Goal: Task Accomplishment & Management: Manage account settings

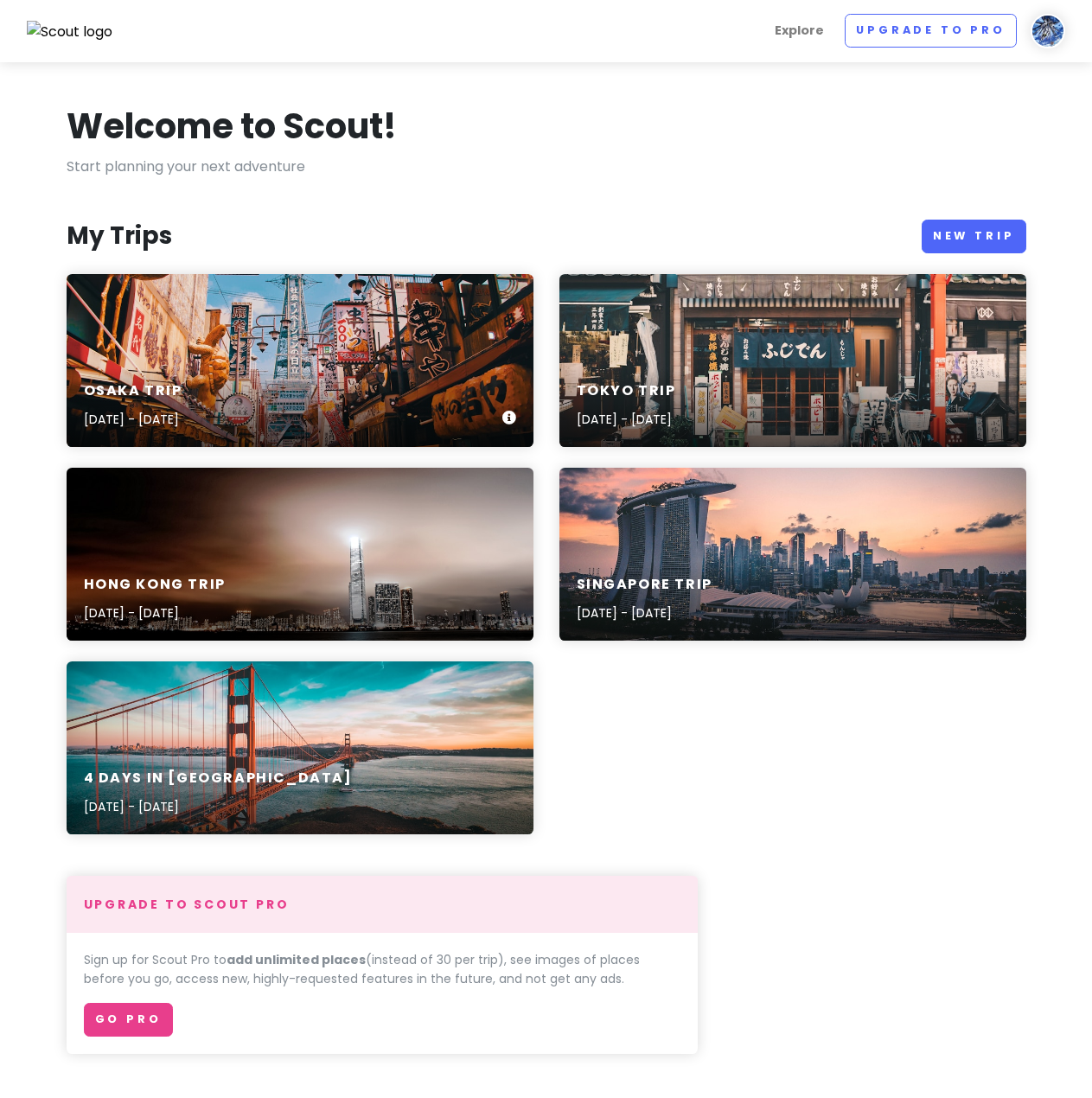
click at [195, 334] on div "Osaka Trip [DATE] - [DATE]" at bounding box center [300, 360] width 466 height 173
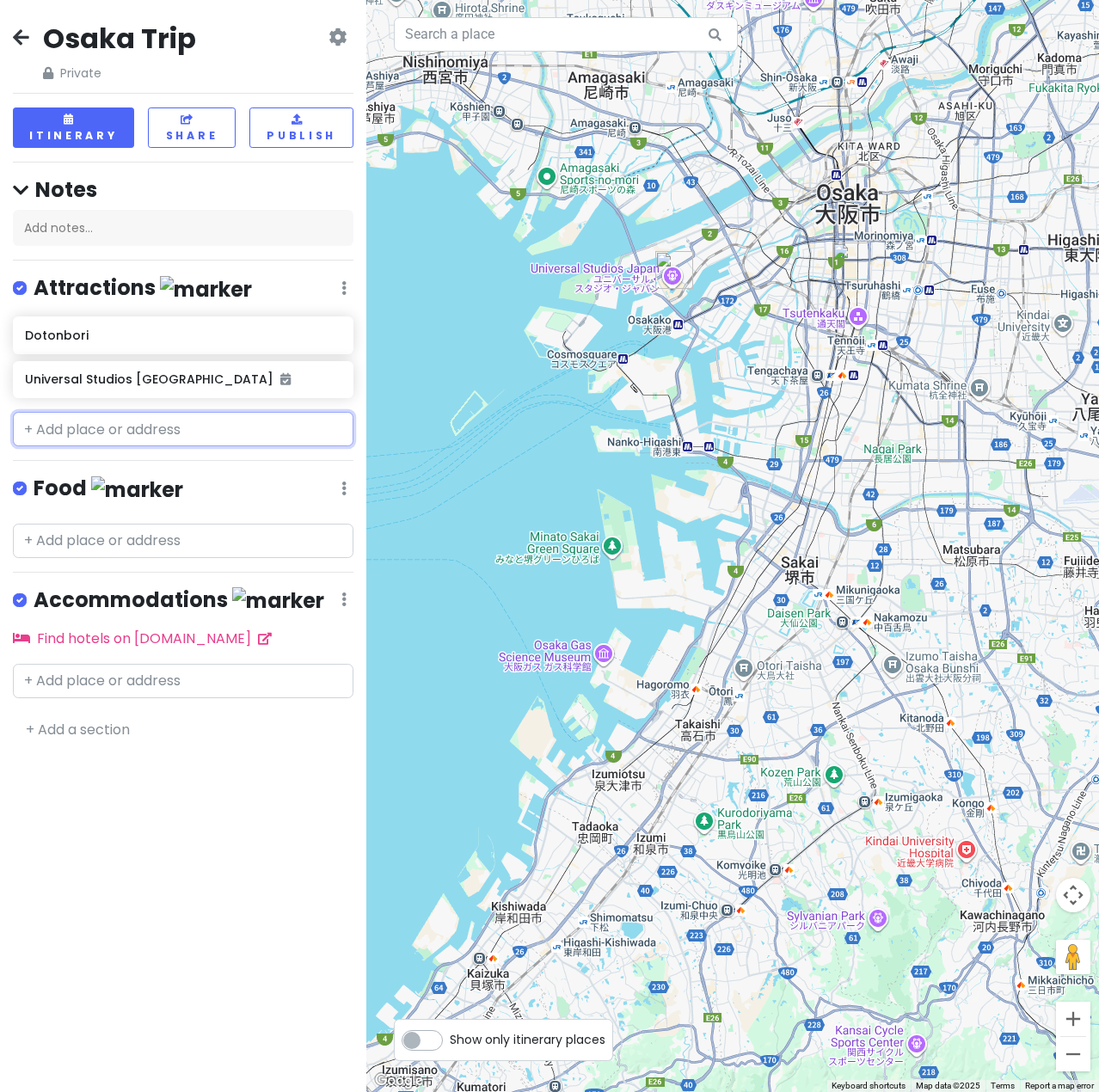
click at [133, 423] on input "text" at bounding box center [183, 428] width 341 height 34
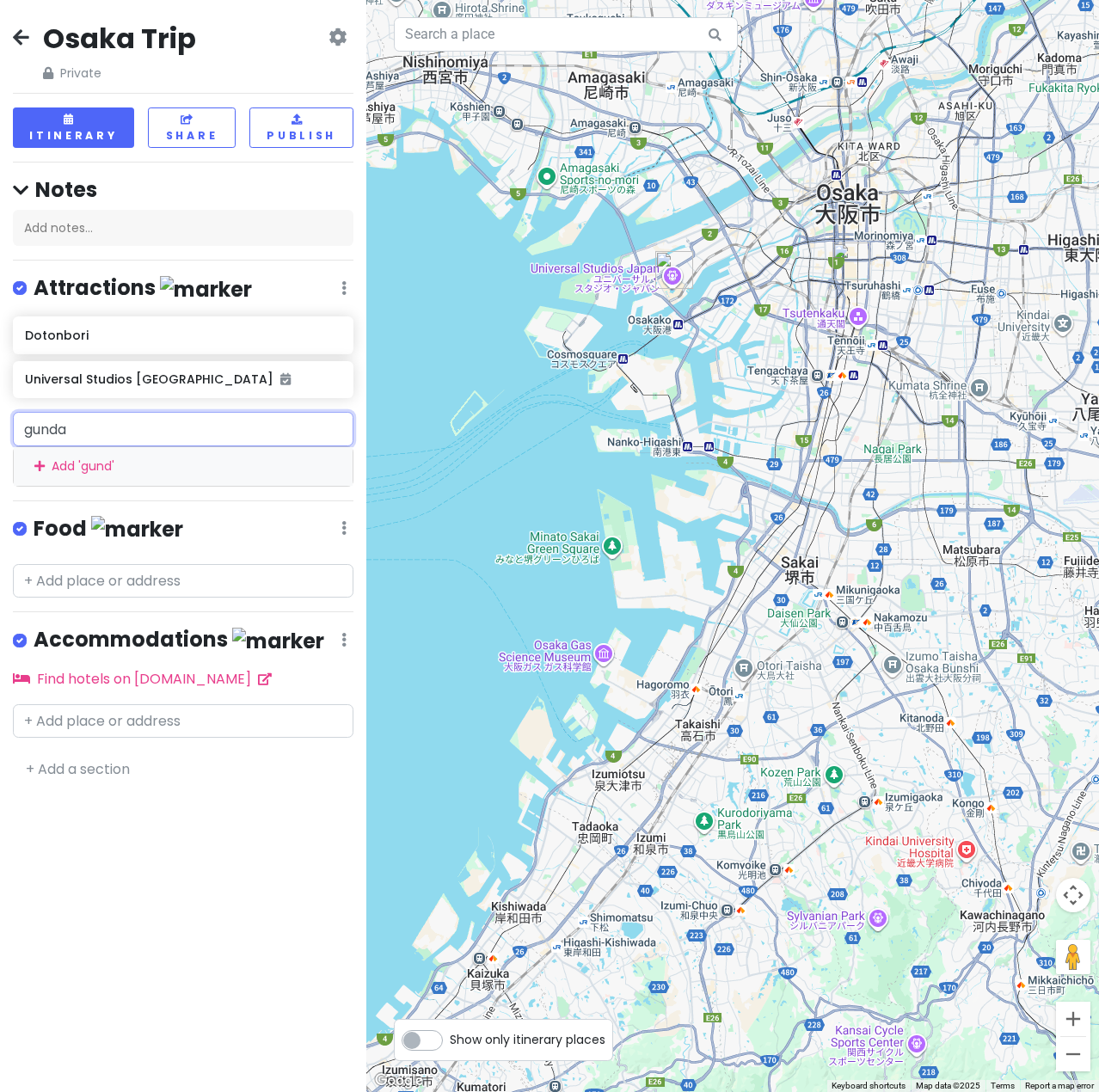
type input "gundam"
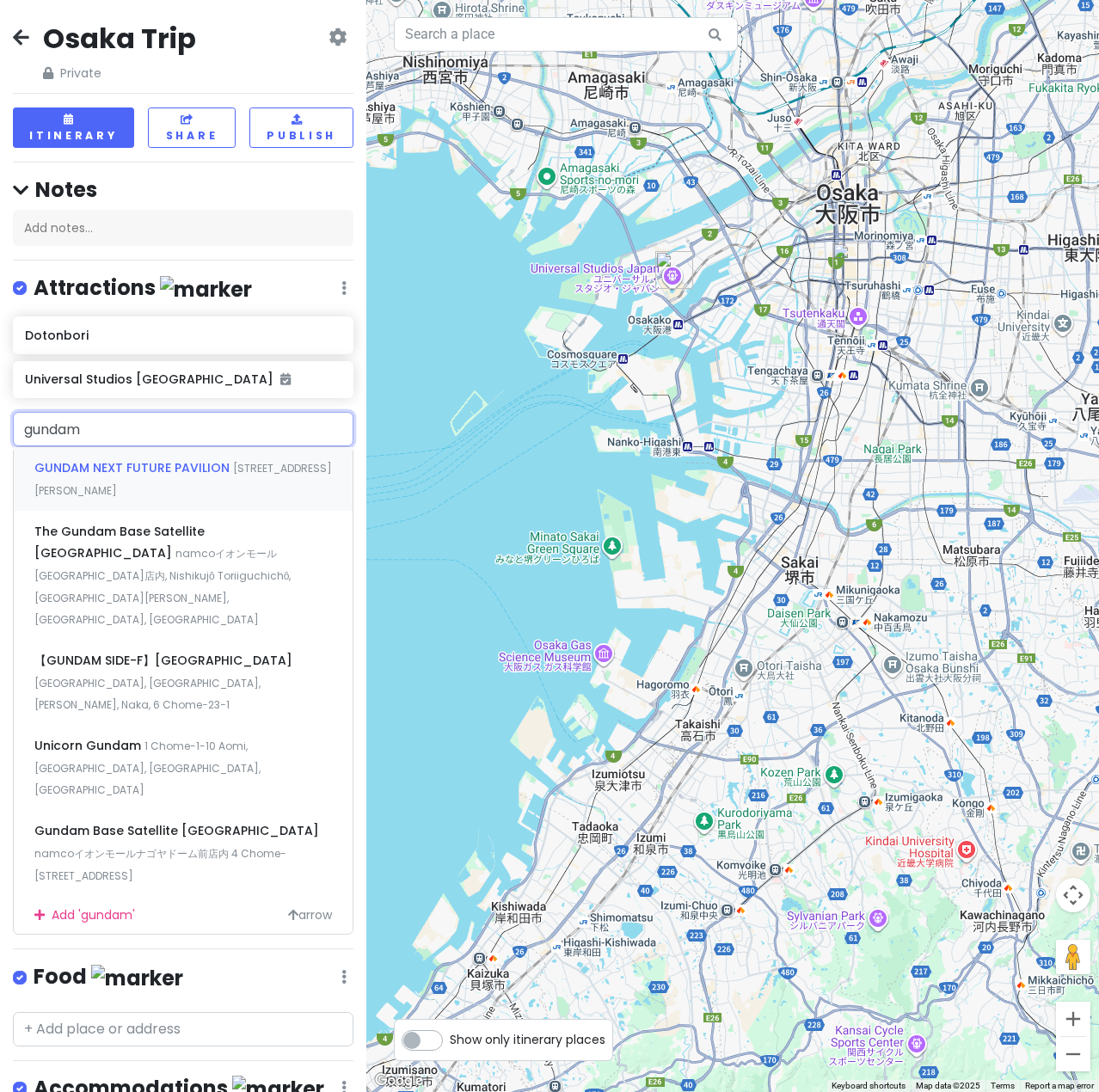
click at [186, 475] on div "GUNDAM NEXT FUTURE PAVILION [STREET_ADDRESS][PERSON_NAME]" at bounding box center [183, 479] width 339 height 64
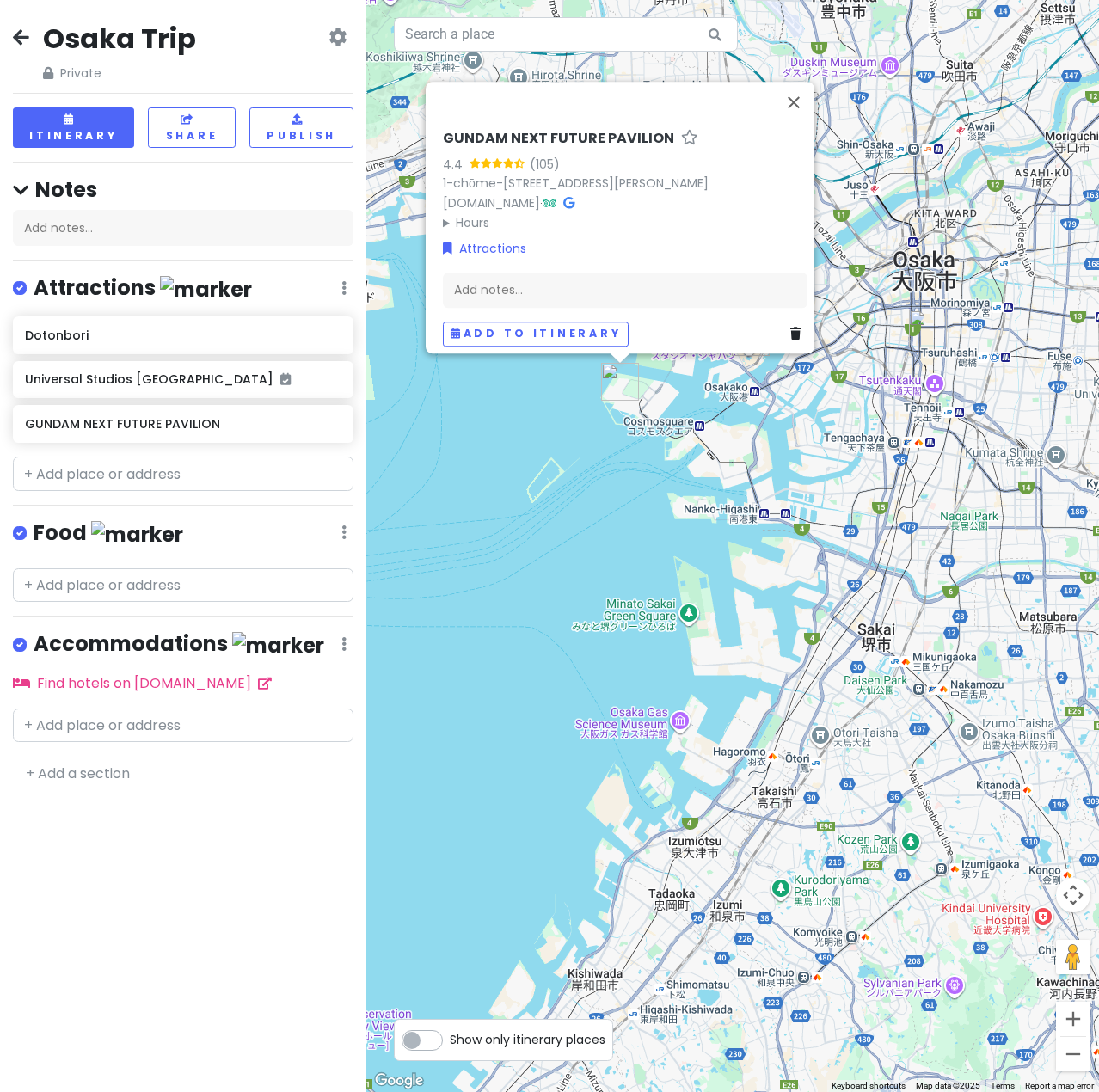
drag, startPoint x: 283, startPoint y: 854, endPoint x: 283, endPoint y: 845, distance: 9.0
click at [283, 854] on div "Osaka Trip Private Change Dates Make a Copy Delete Trip Go Pro ⚡️ Give Feedback…" at bounding box center [183, 546] width 366 height 1092
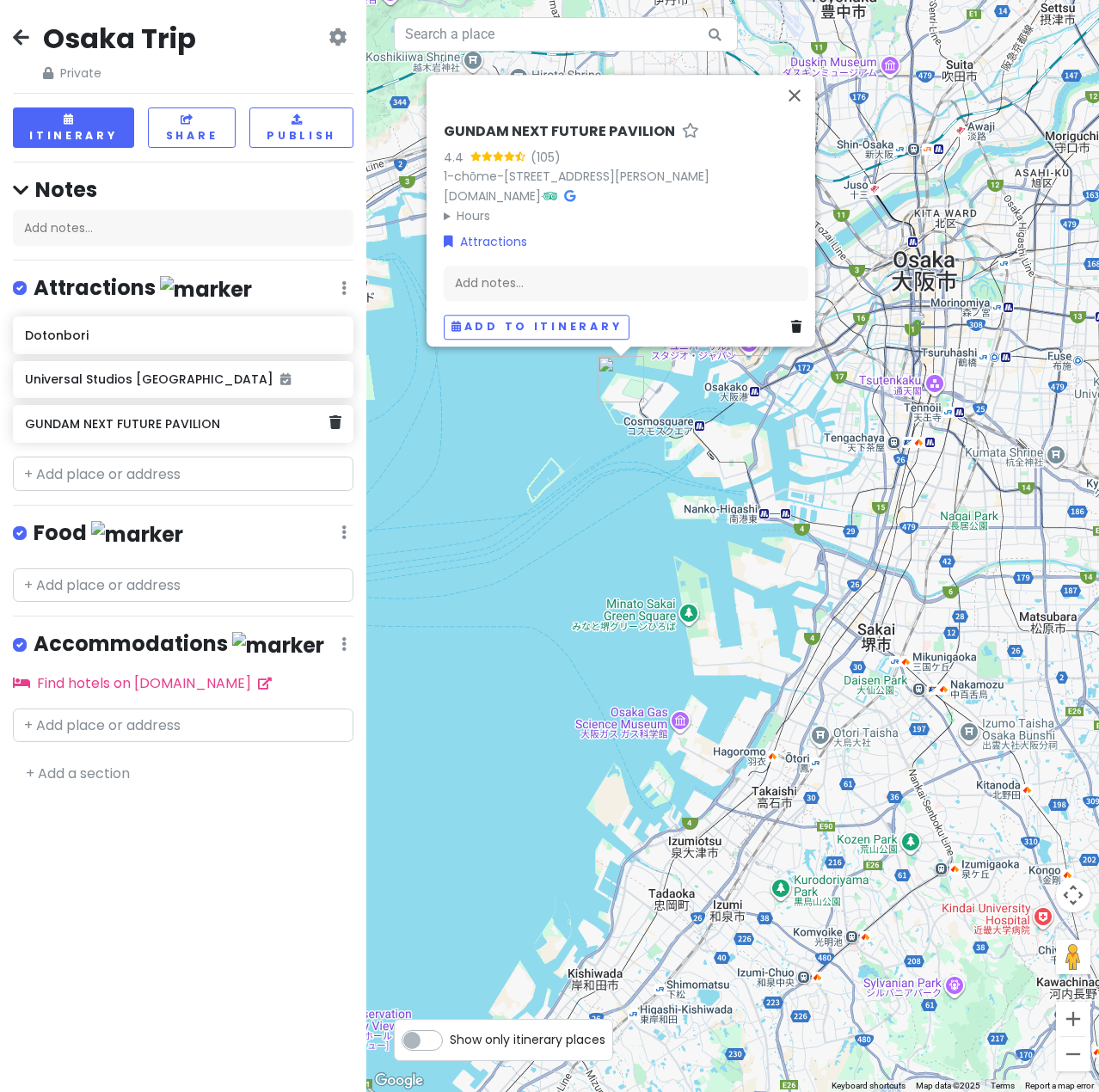
drag, startPoint x: 251, startPoint y: 423, endPoint x: 132, endPoint y: 415, distance: 119.3
click at [132, 415] on div "GUNDAM NEXT FUTURE PAVILION" at bounding box center [177, 424] width 304 height 24
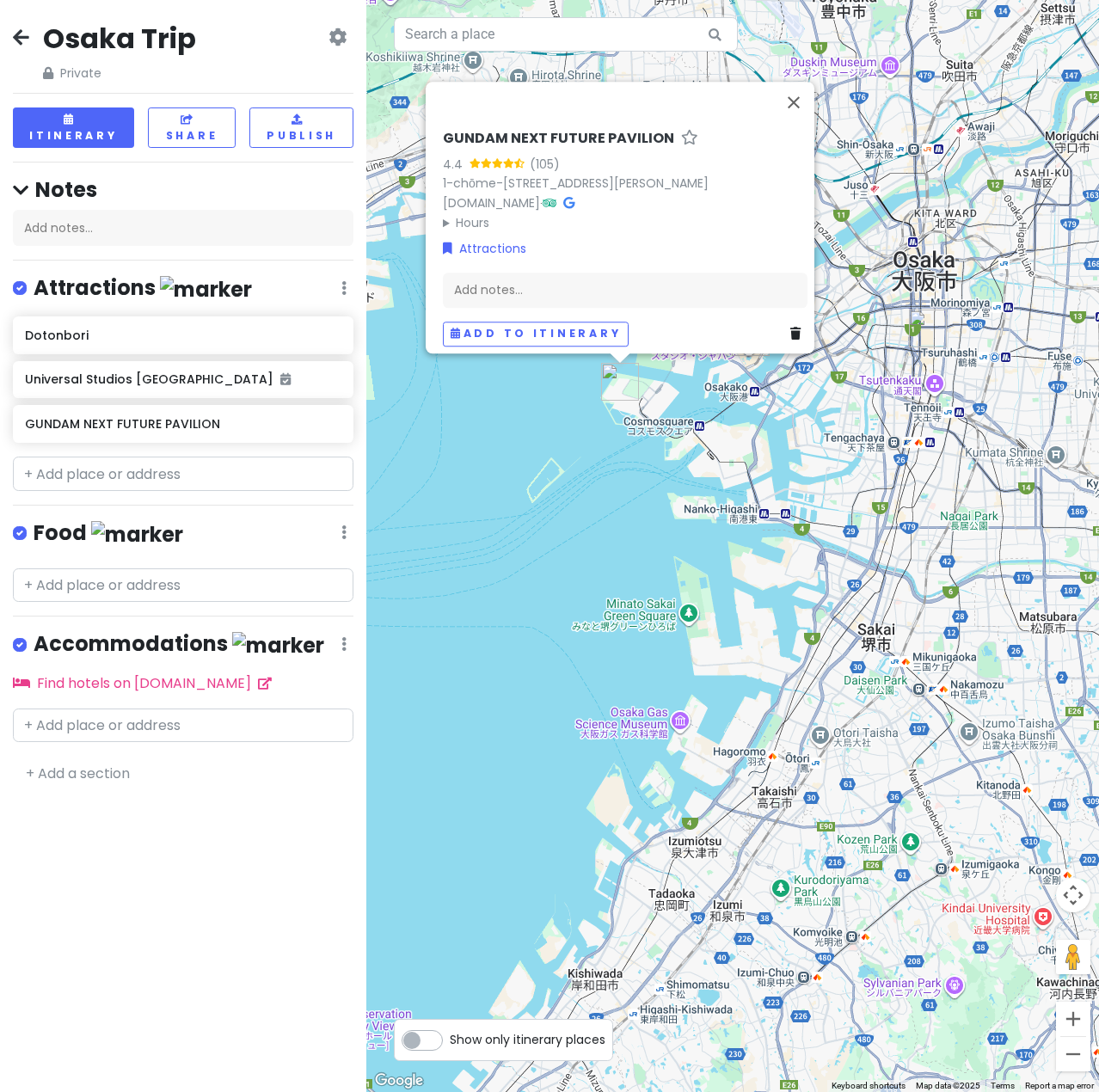
click at [347, 35] on div "Osaka Trip Private Change Dates Make a Copy Delete Trip Go Pro ⚡️ Give Feedback…" at bounding box center [183, 51] width 341 height 62
click at [344, 36] on icon at bounding box center [338, 37] width 18 height 14
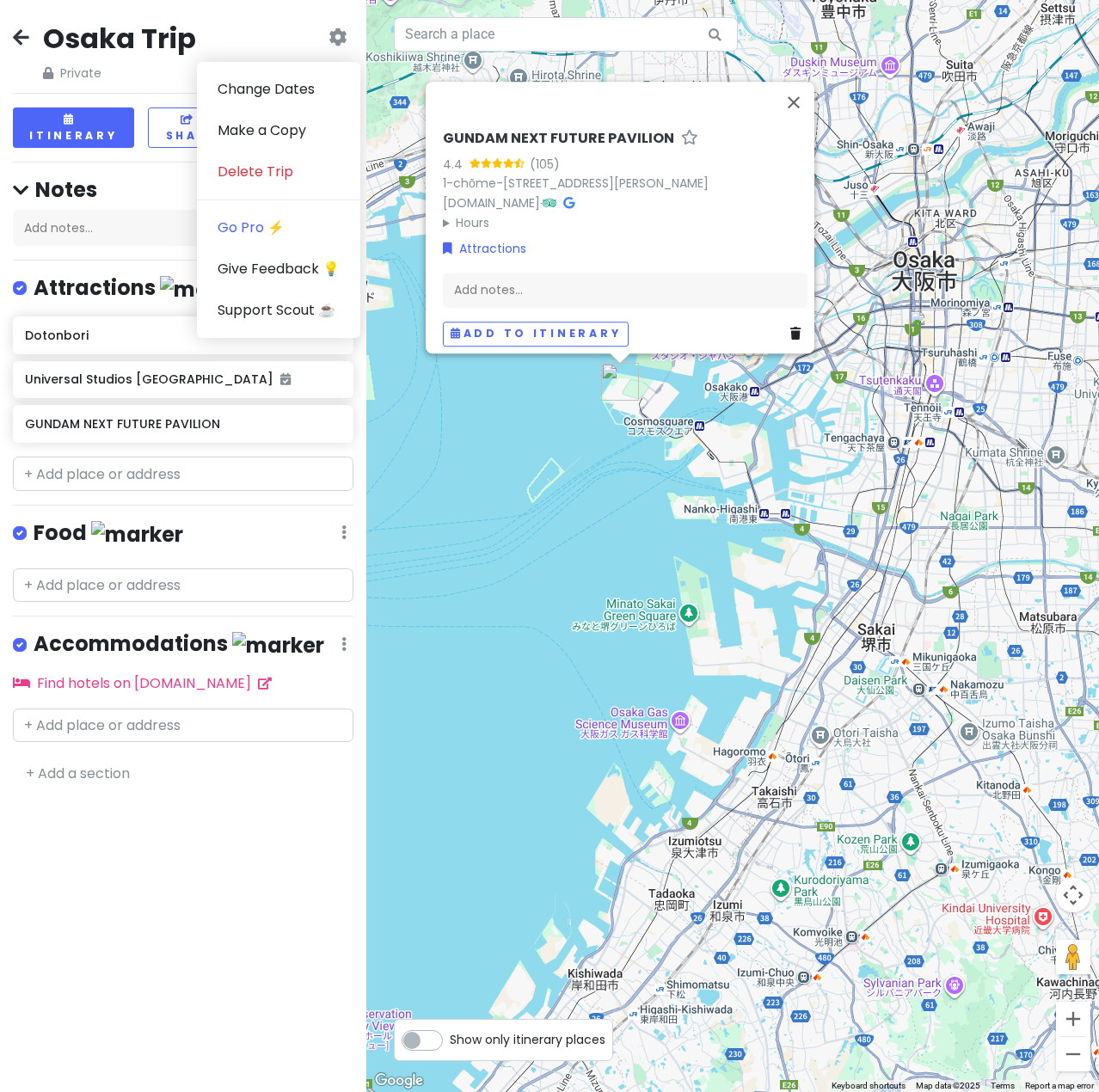
click at [278, 38] on div "Osaka Trip Private Change Dates Make a Copy Delete Trip Go Pro ⚡️ Give Feedback…" at bounding box center [183, 51] width 341 height 62
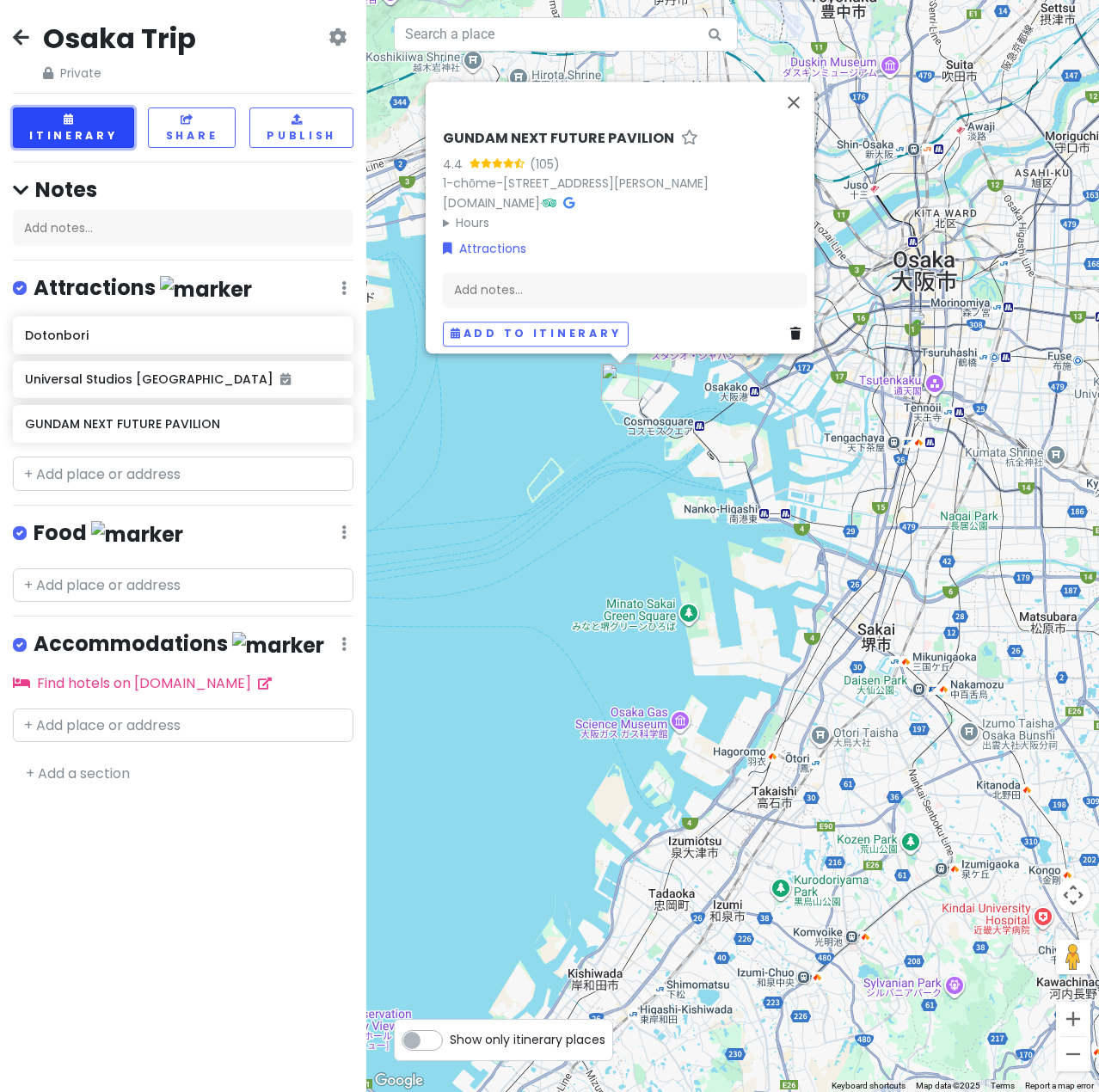
click at [94, 121] on button "Itinerary" at bounding box center [74, 128] width 121 height 41
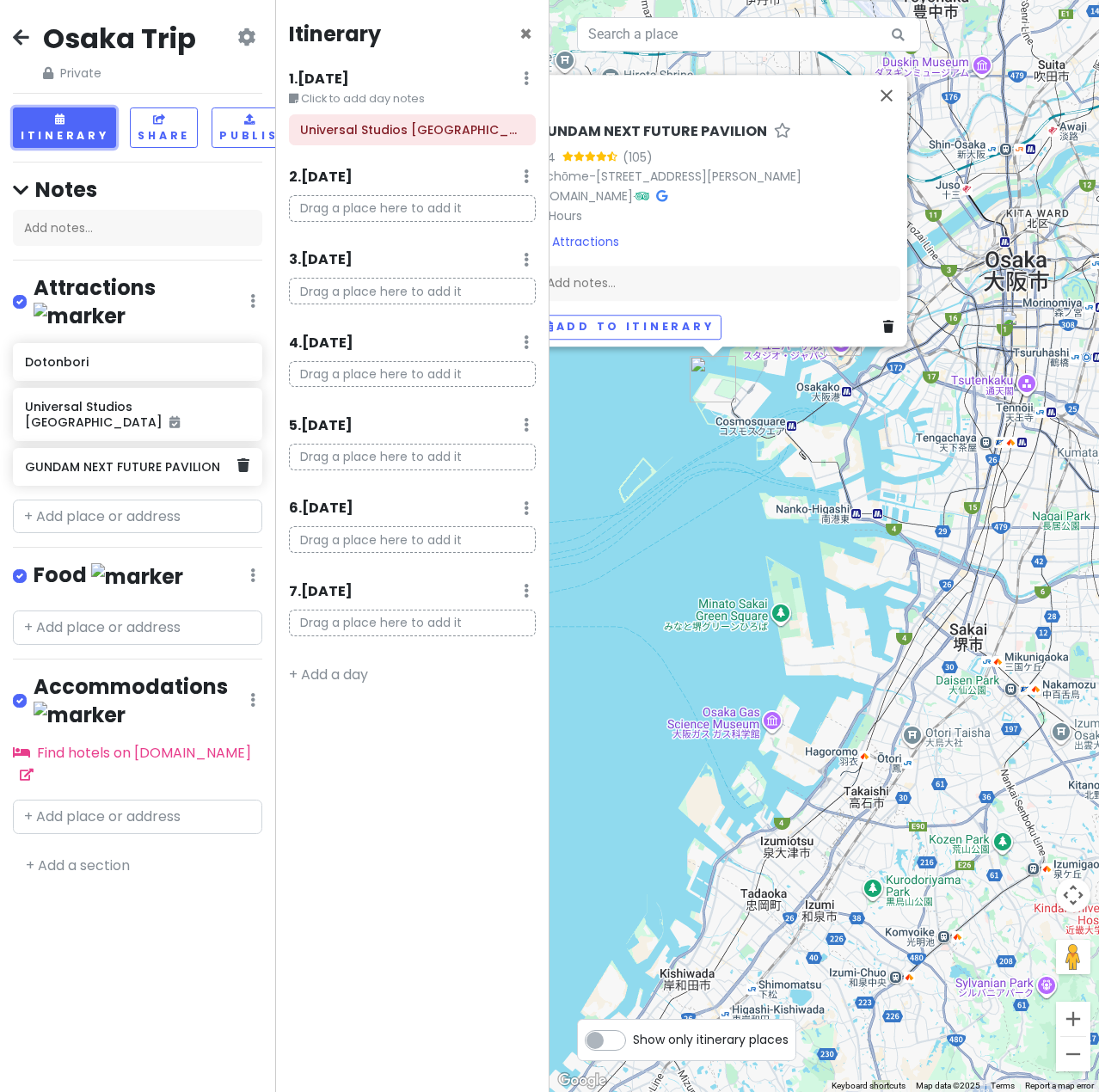
scroll to position [0, 13]
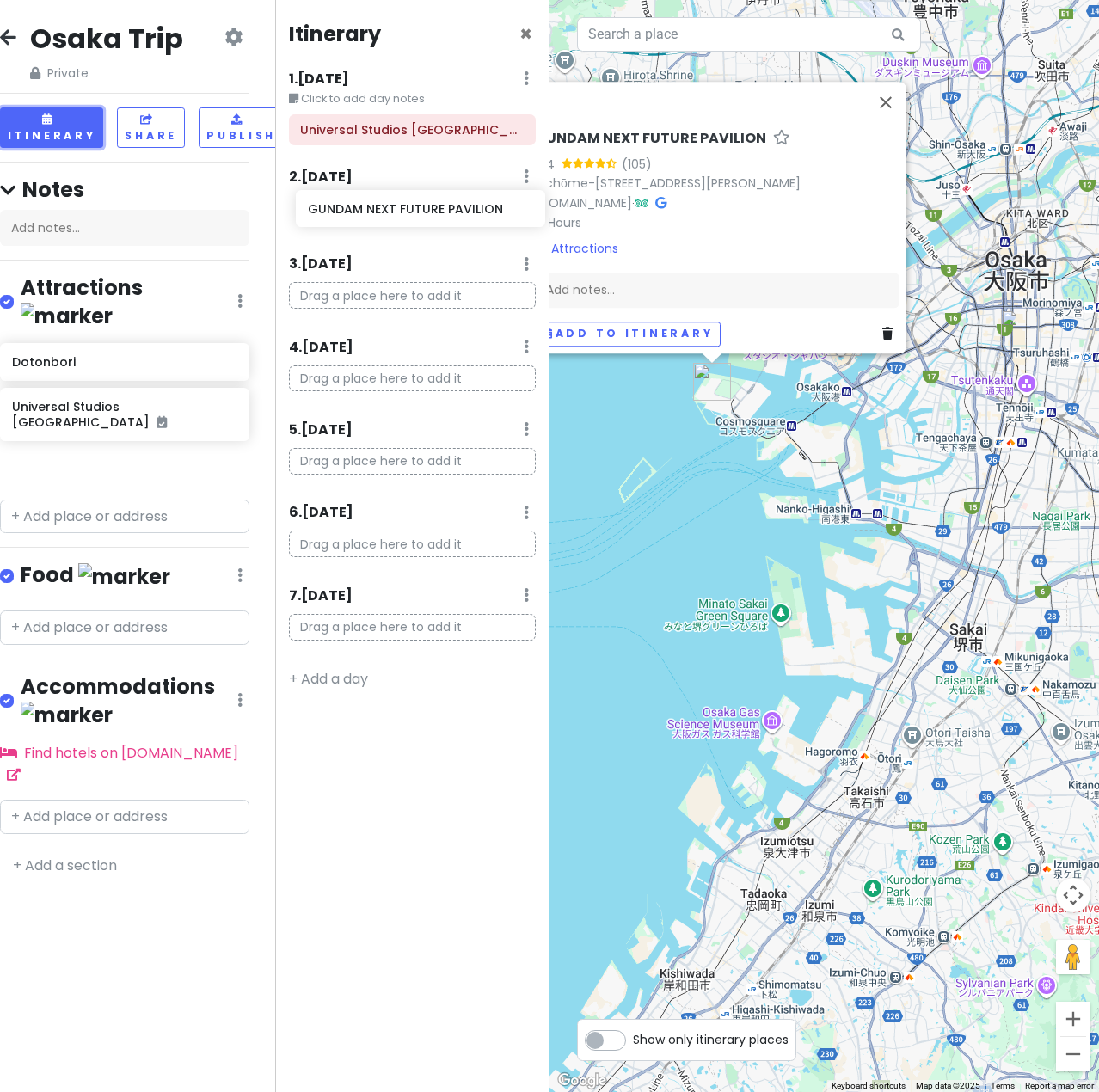
drag, startPoint x: 96, startPoint y: 432, endPoint x: 378, endPoint y: 217, distance: 354.6
click at [378, 217] on div "Osaka Trip Private Change Dates Make a Copy Delete Trip Go Pro ⚡️ Give Feedback…" at bounding box center [550, 546] width 1099 height 1092
click at [703, 537] on div "GUNDAM NEXT FUTURE PAVILION 4.4 (105) 1-chōme-5 Yumeshimanaka, [GEOGRAPHIC_DATA…" at bounding box center [824, 546] width 550 height 1092
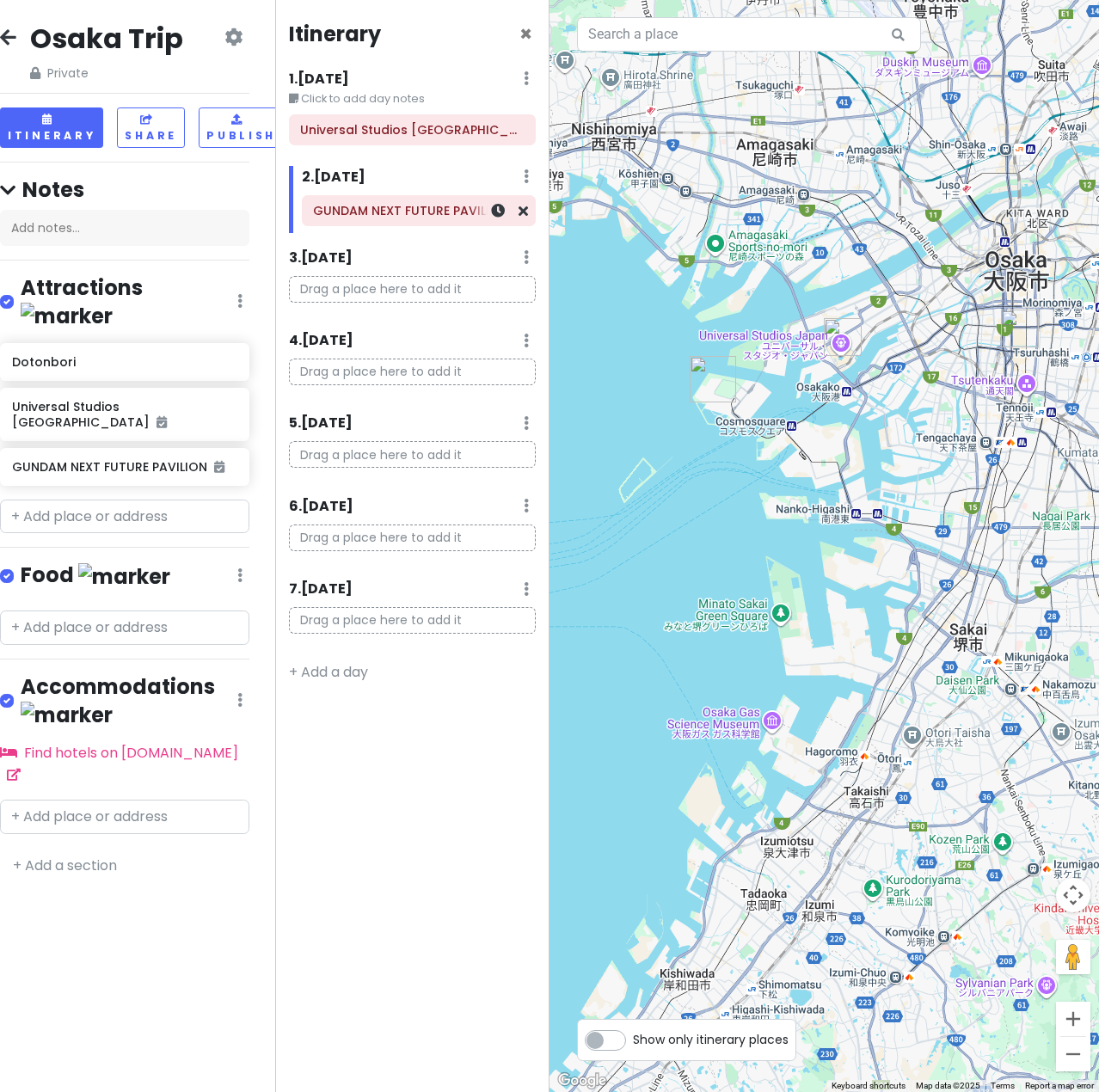
click at [410, 221] on div "GUNDAM NEXT FUTURE PAVILION" at bounding box center [418, 211] width 211 height 24
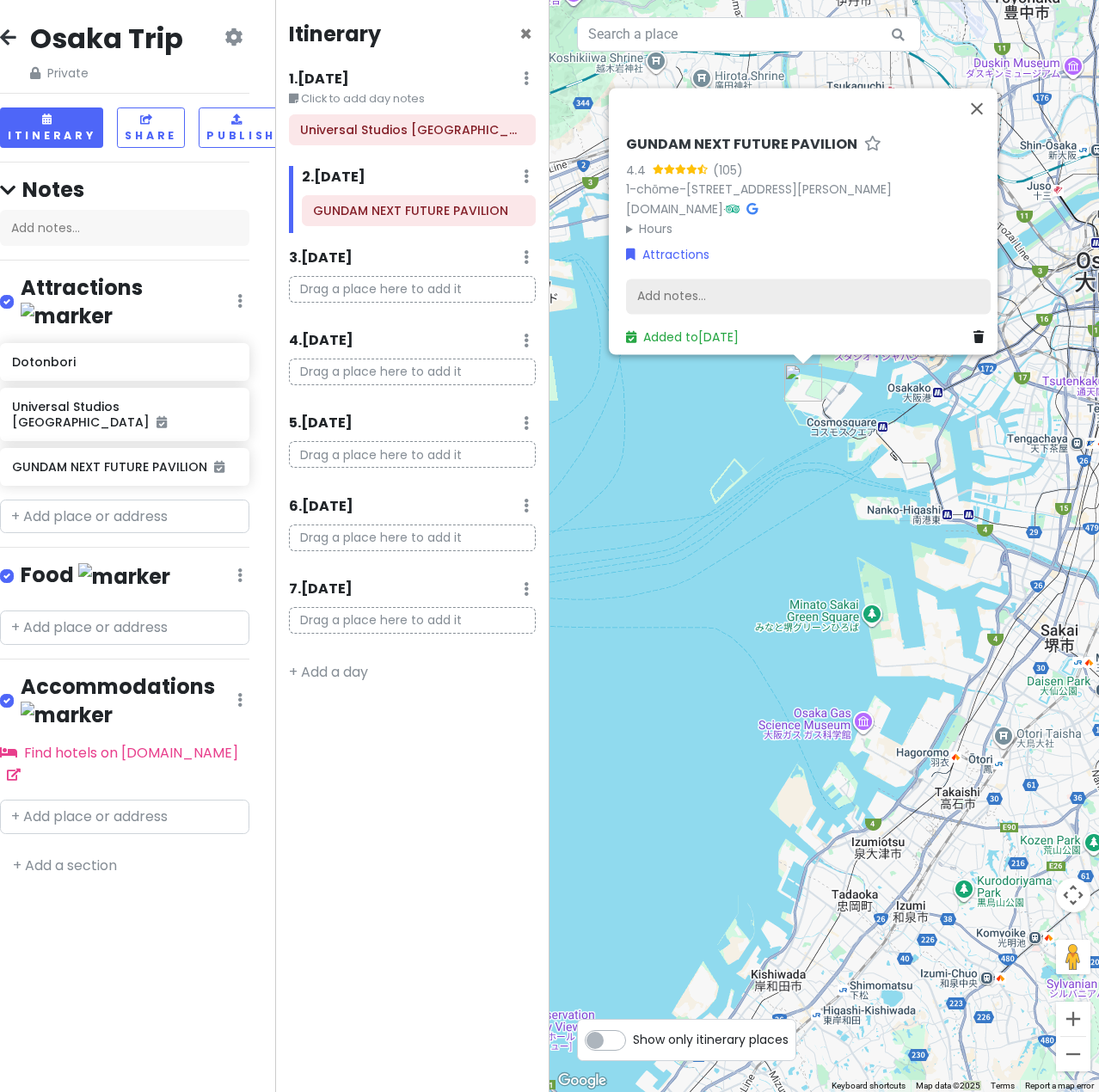
click at [689, 293] on div "Add notes..." at bounding box center [808, 296] width 364 height 36
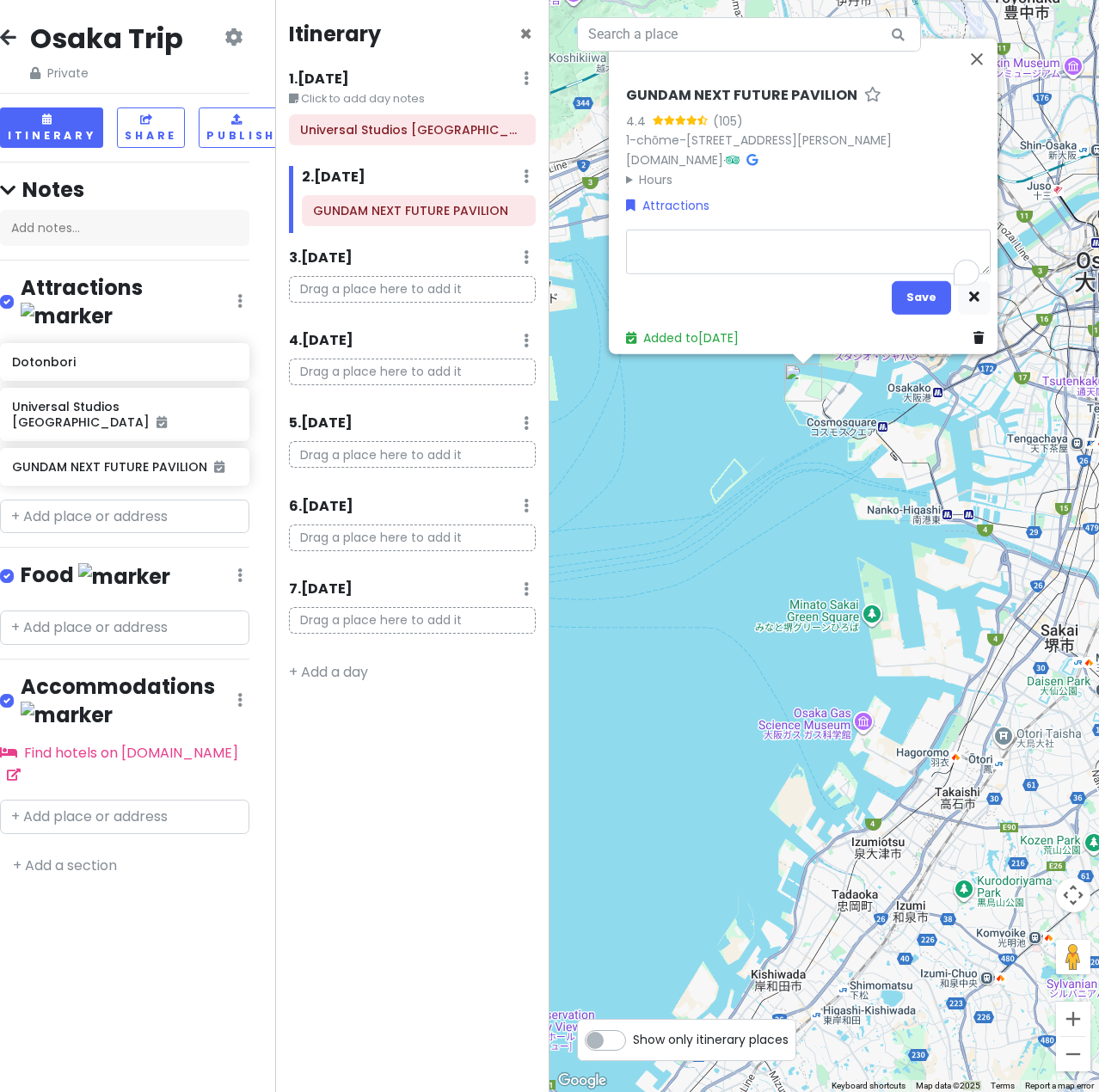
click at [750, 530] on div "GUNDAM NEXT FUTURE PAVILION 4.4 (105) 1-chōme-5 Yumeshimanaka, [GEOGRAPHIC_DATA…" at bounding box center [824, 546] width 550 height 1092
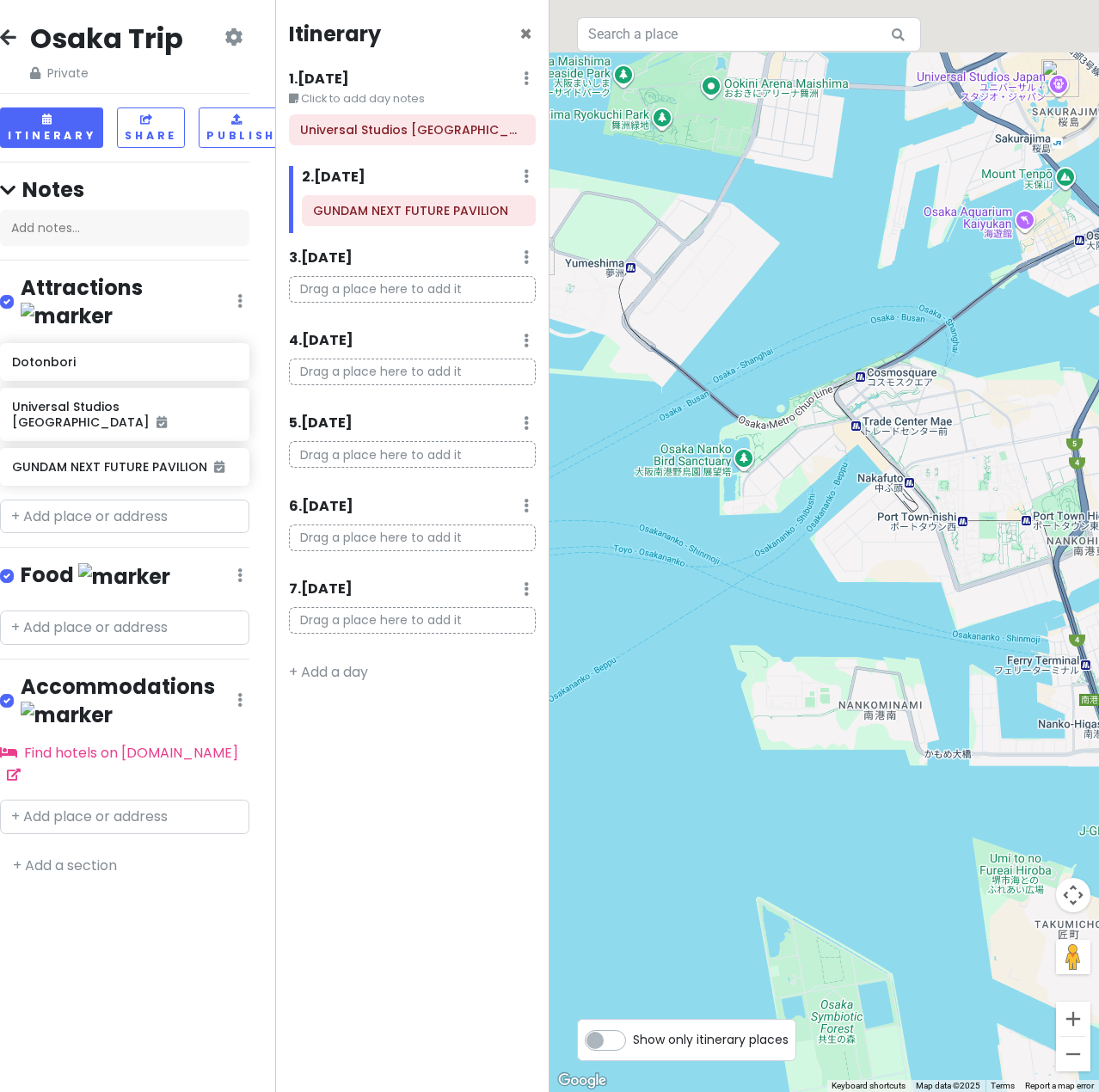
drag, startPoint x: 885, startPoint y: 438, endPoint x: 567, endPoint y: 689, distance: 405.1
click at [567, 689] on div at bounding box center [824, 546] width 550 height 1092
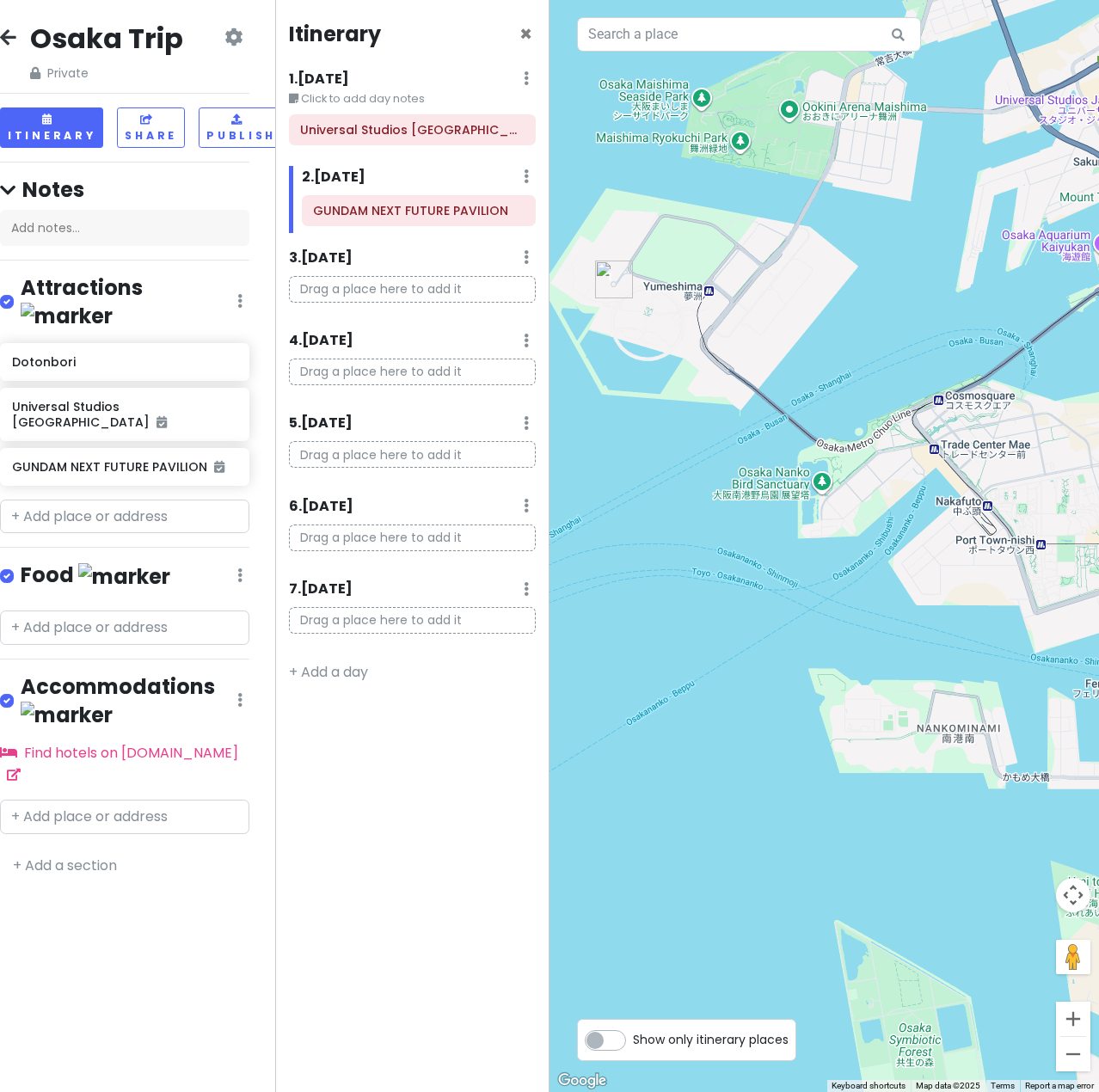
drag, startPoint x: 686, startPoint y: 582, endPoint x: 775, endPoint y: 588, distance: 89.2
click at [775, 588] on div at bounding box center [824, 546] width 550 height 1092
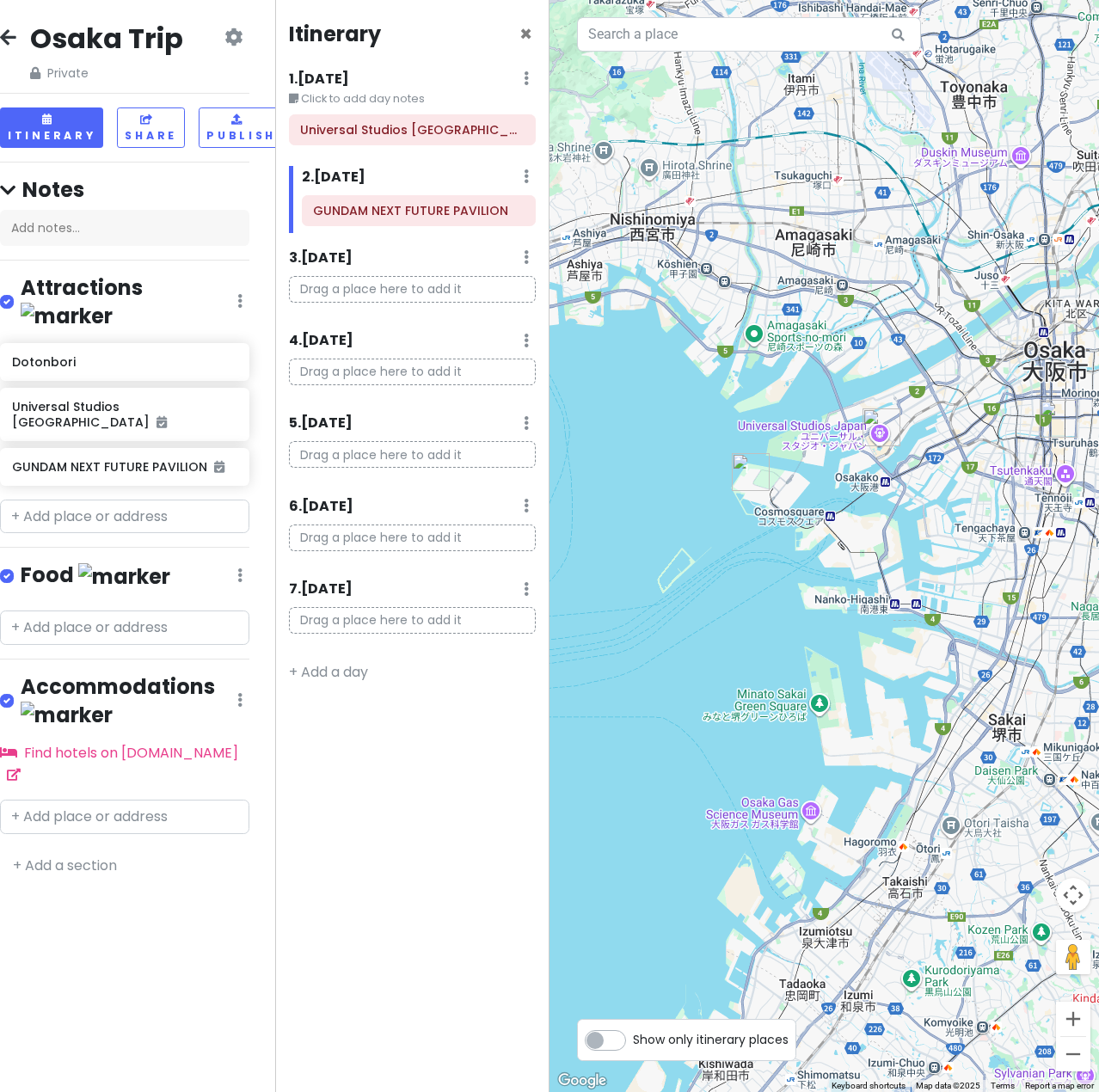
drag, startPoint x: 1012, startPoint y: 524, endPoint x: 866, endPoint y: 531, distance: 146.2
click at [866, 530] on div at bounding box center [824, 546] width 550 height 1092
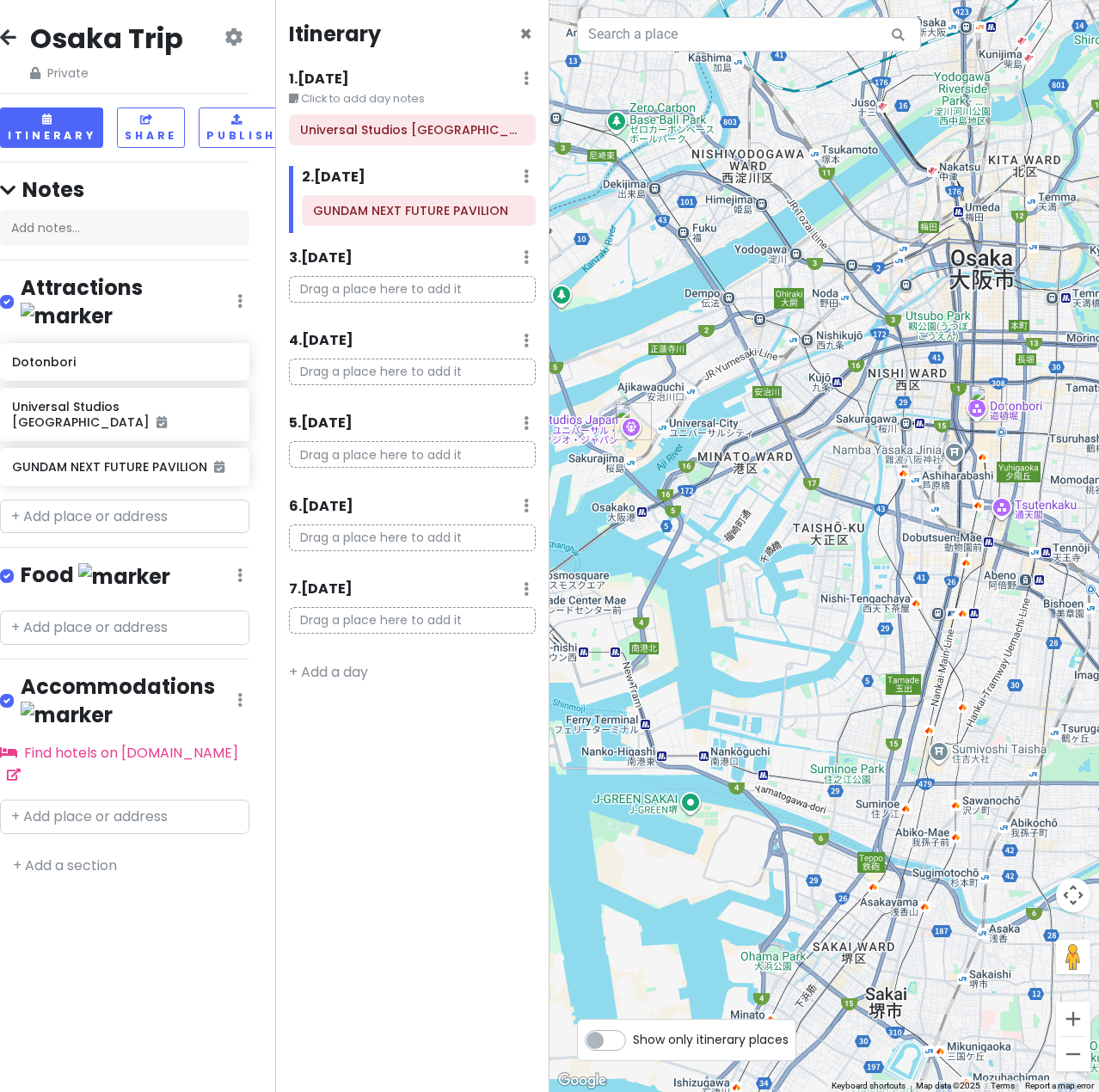
drag, startPoint x: 951, startPoint y: 436, endPoint x: 814, endPoint y: 481, distance: 144.2
click at [814, 481] on div at bounding box center [824, 546] width 550 height 1092
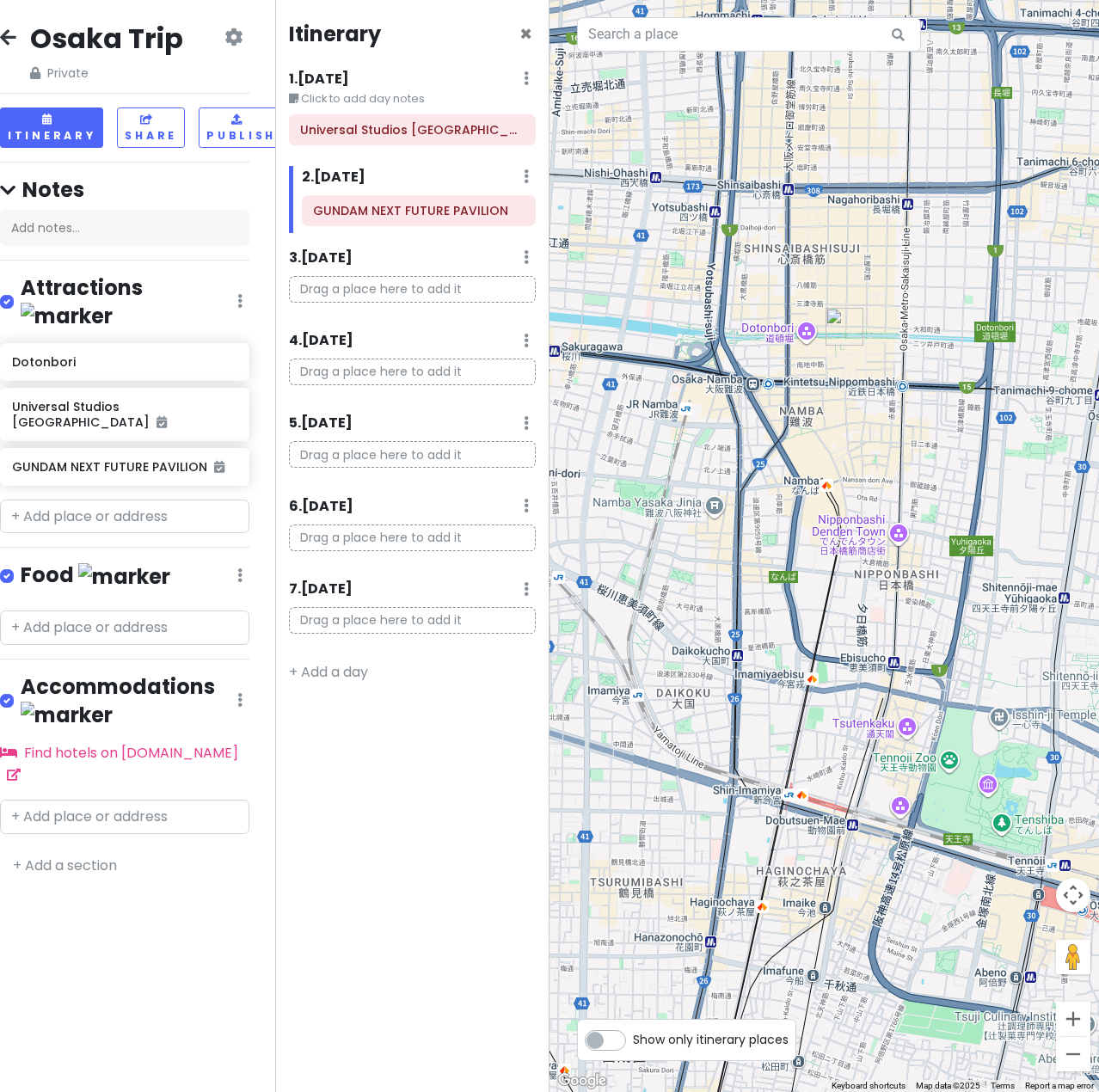
drag, startPoint x: 657, startPoint y: 614, endPoint x: 753, endPoint y: 602, distance: 96.7
click at [753, 602] on div at bounding box center [824, 546] width 550 height 1092
